Goal: Task Accomplishment & Management: Use online tool/utility

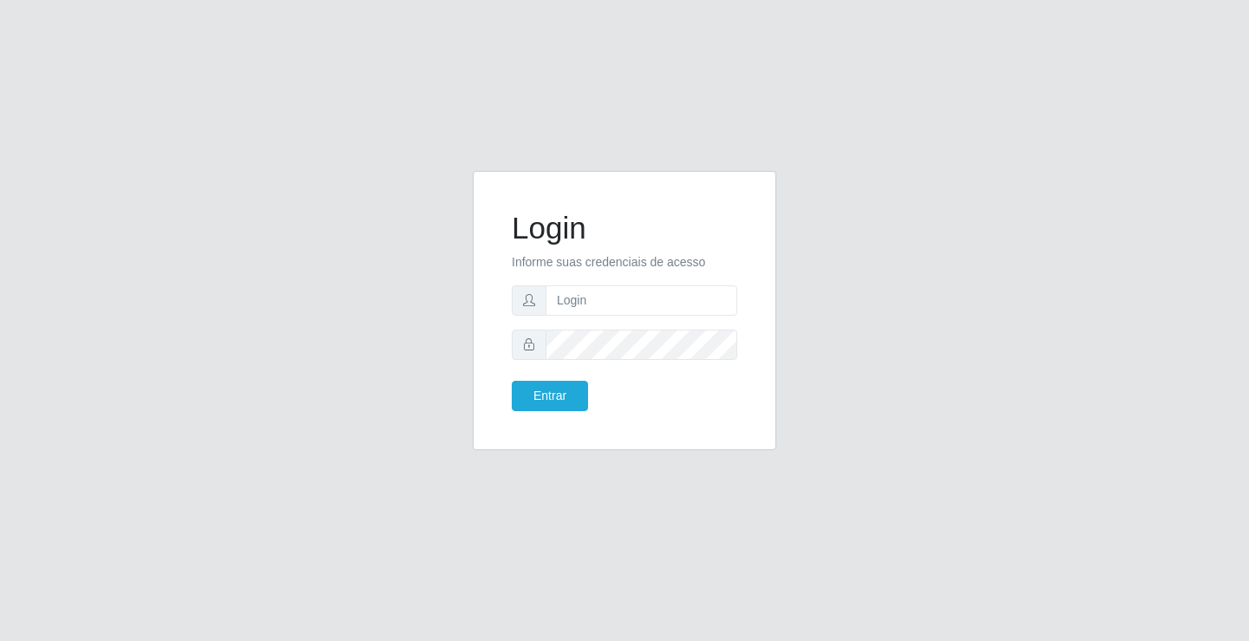
click at [542, 300] on span at bounding box center [529, 300] width 35 height 30
click at [554, 302] on input "text" at bounding box center [642, 300] width 192 height 30
type input "[PERSON_NAME]"
click at [550, 384] on button "Entrar" at bounding box center [550, 396] width 76 height 30
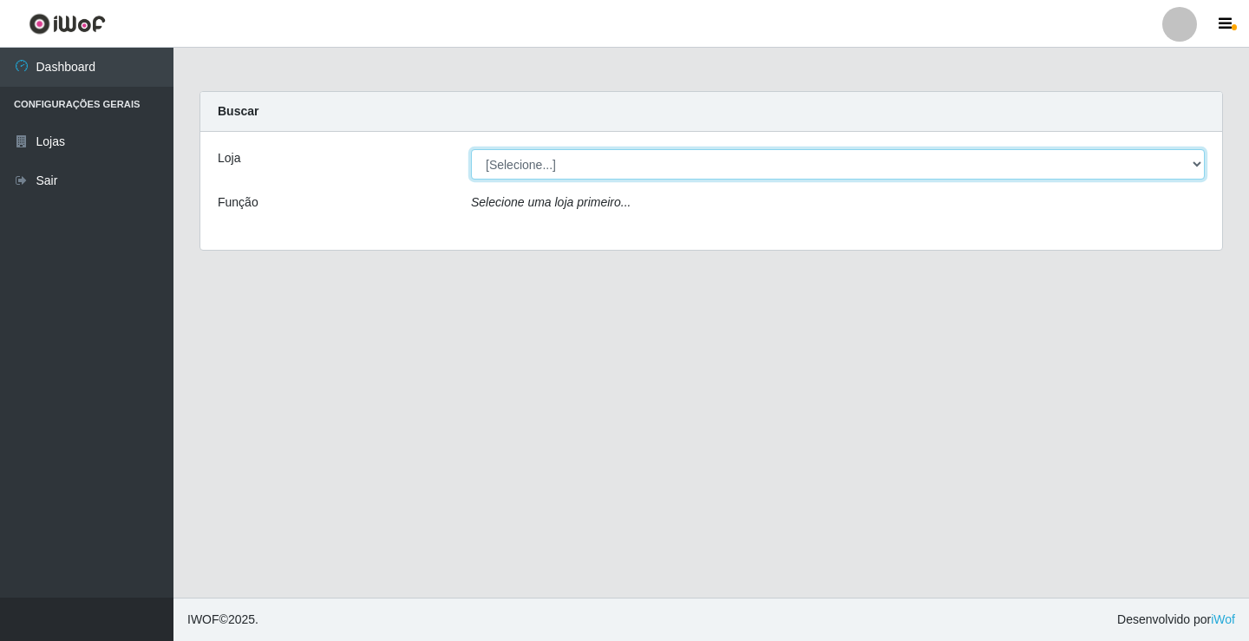
click at [545, 169] on select "[Selecione...] Ideal - Conceição" at bounding box center [838, 164] width 734 height 30
select select "231"
click at [471, 149] on select "[Selecione...] Ideal - Conceição" at bounding box center [838, 164] width 734 height 30
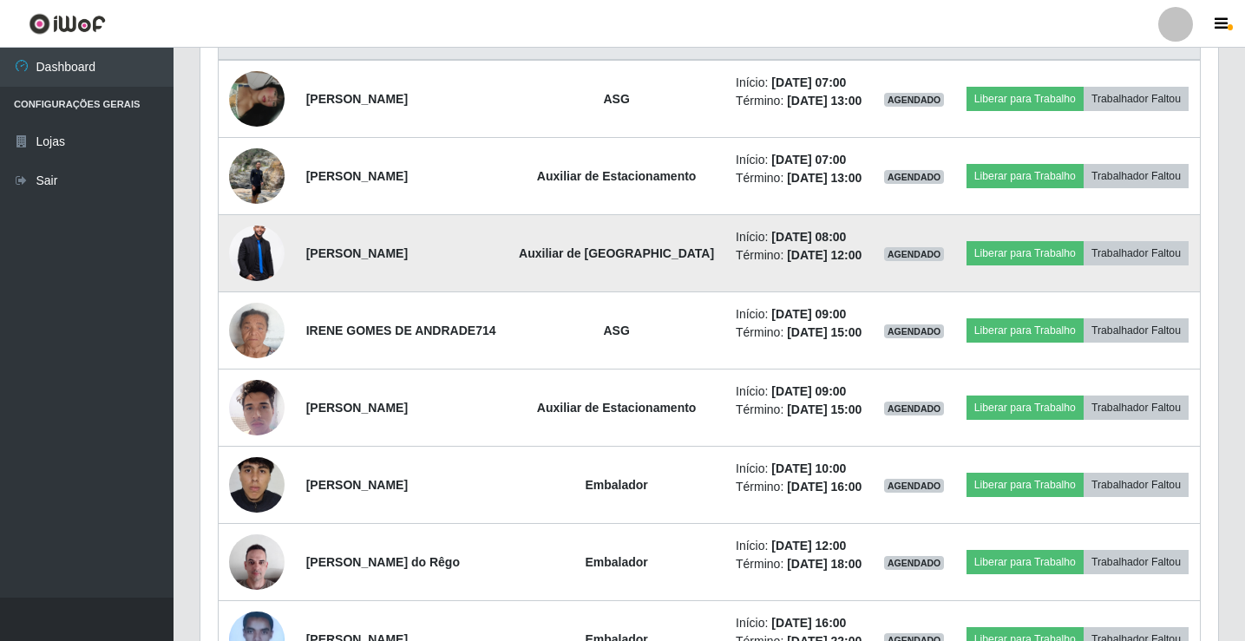
scroll to position [695, 0]
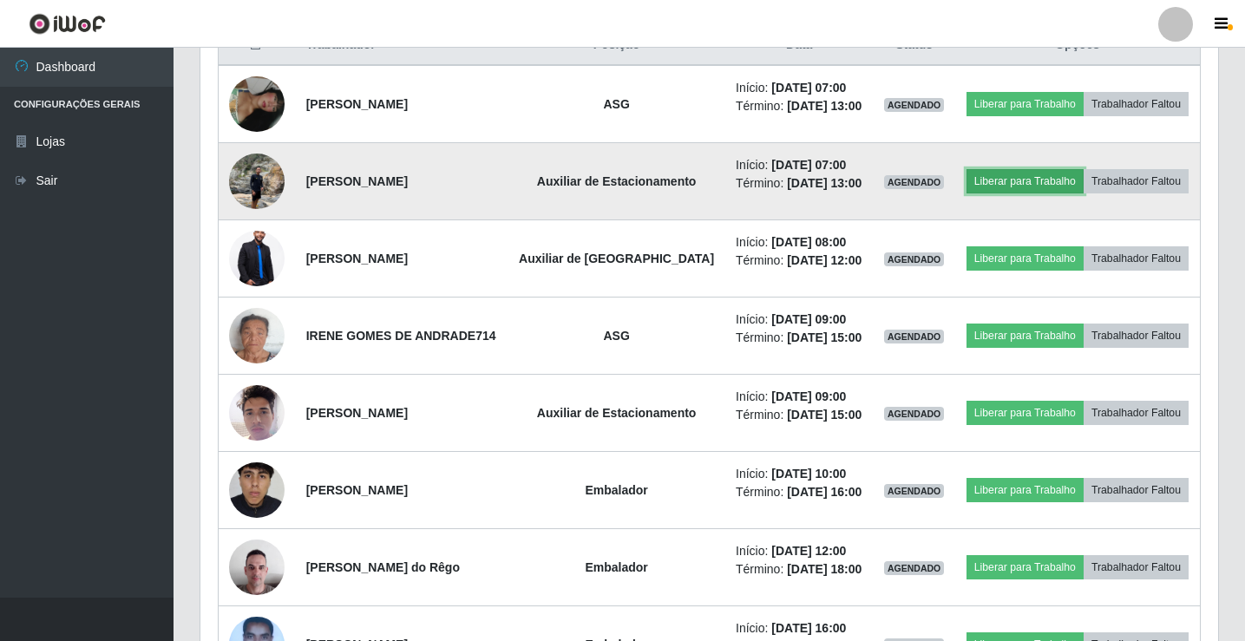
click at [997, 188] on button "Liberar para Trabalho" at bounding box center [1024, 181] width 117 height 24
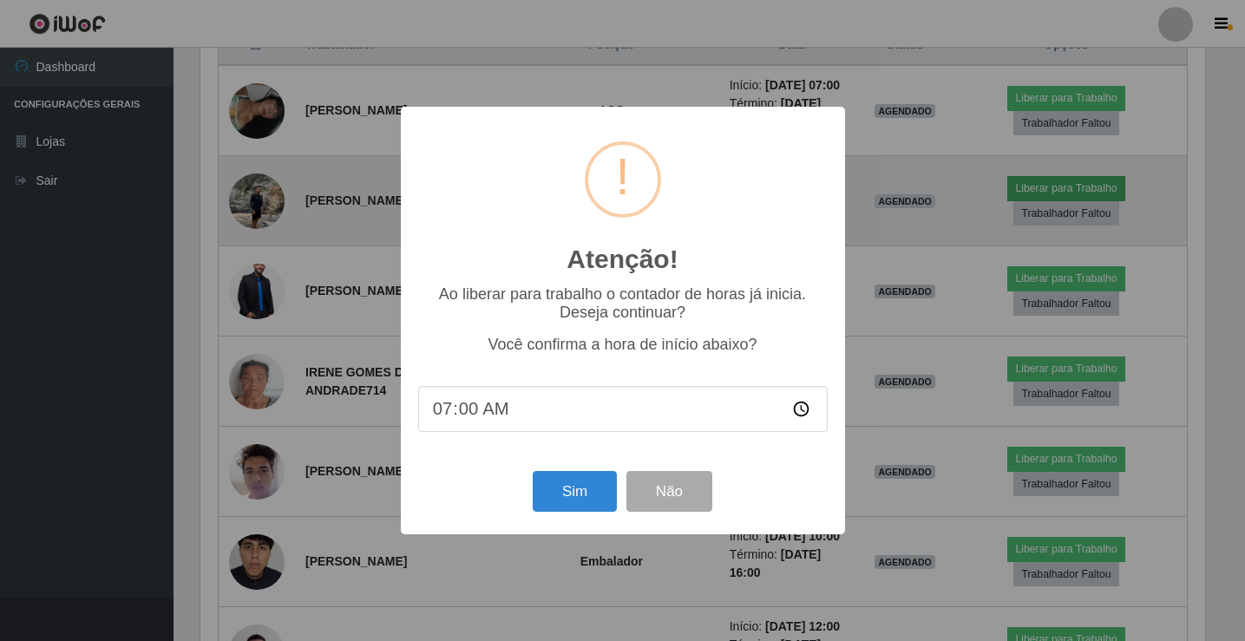
scroll to position [360, 1009]
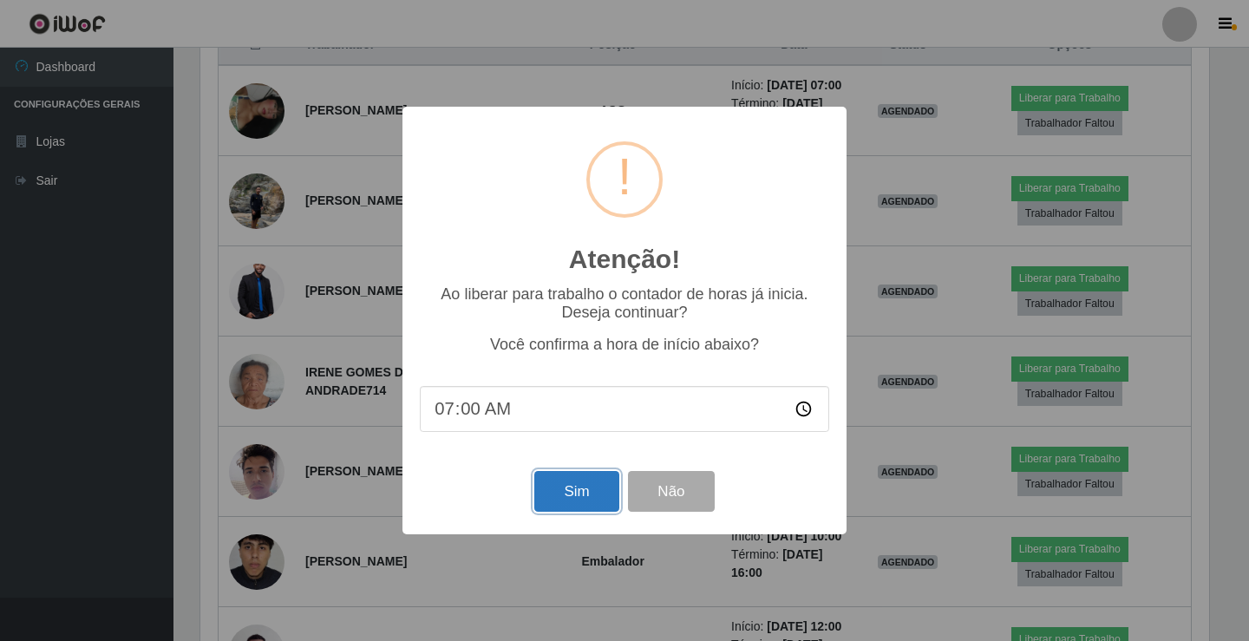
click at [583, 485] on button "Sim" at bounding box center [576, 491] width 84 height 41
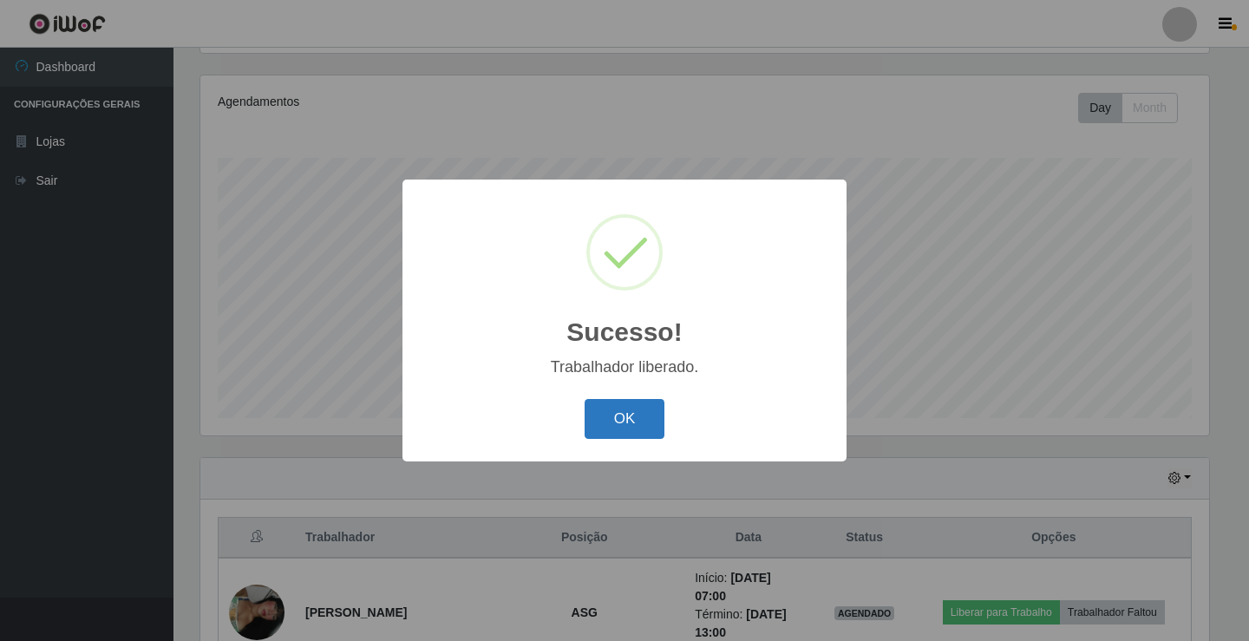
click at [602, 433] on button "OK" at bounding box center [625, 419] width 81 height 41
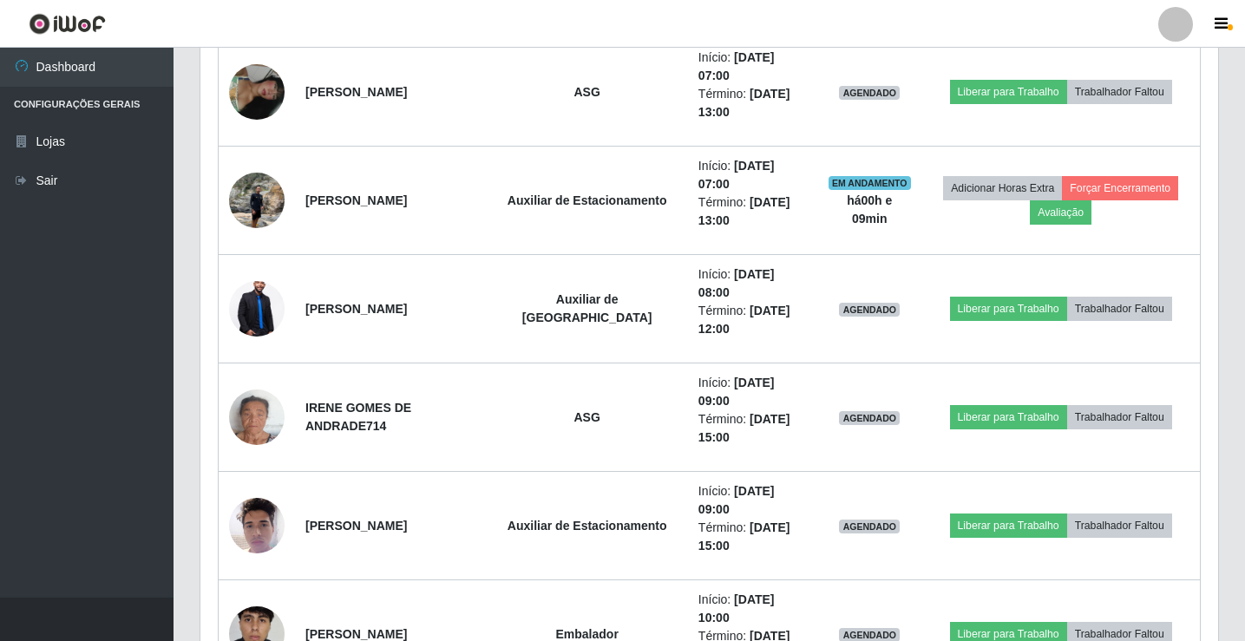
scroll to position [636, 0]
